Goal: Navigation & Orientation: Go to known website

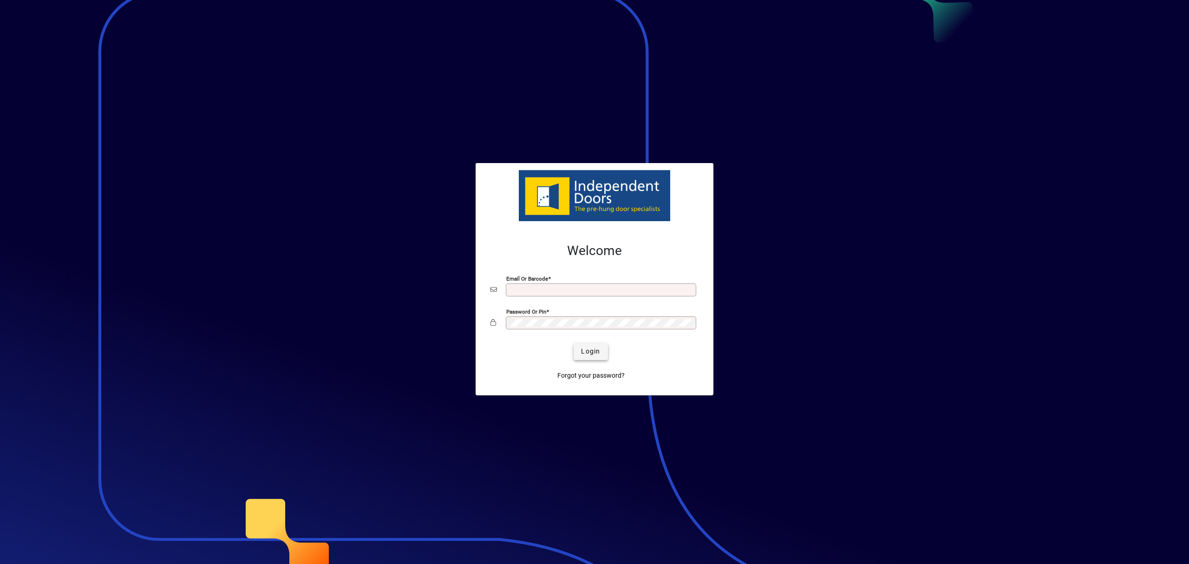
type input "**********"
click at [596, 349] on span "Login" at bounding box center [590, 351] width 19 height 10
